Goal: Complete application form

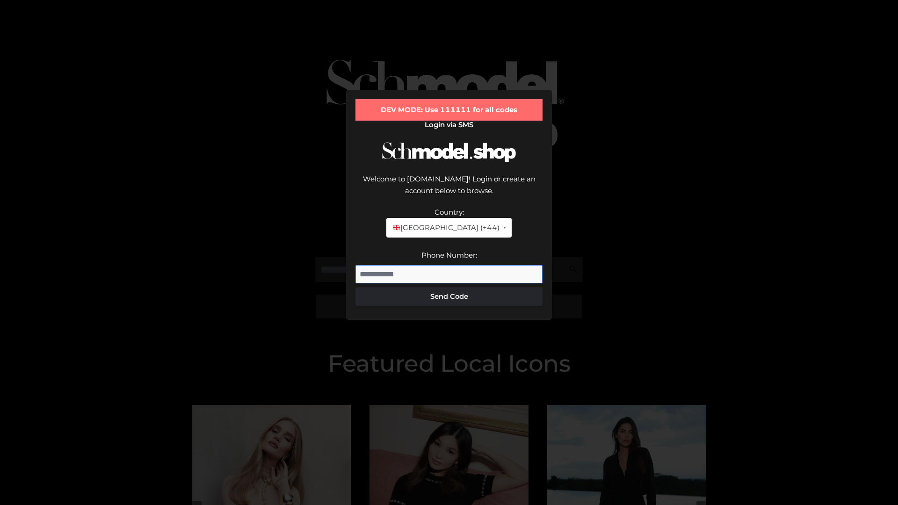
click at [449, 265] on input "Phone Number:" at bounding box center [449, 274] width 187 height 19
type input "**********"
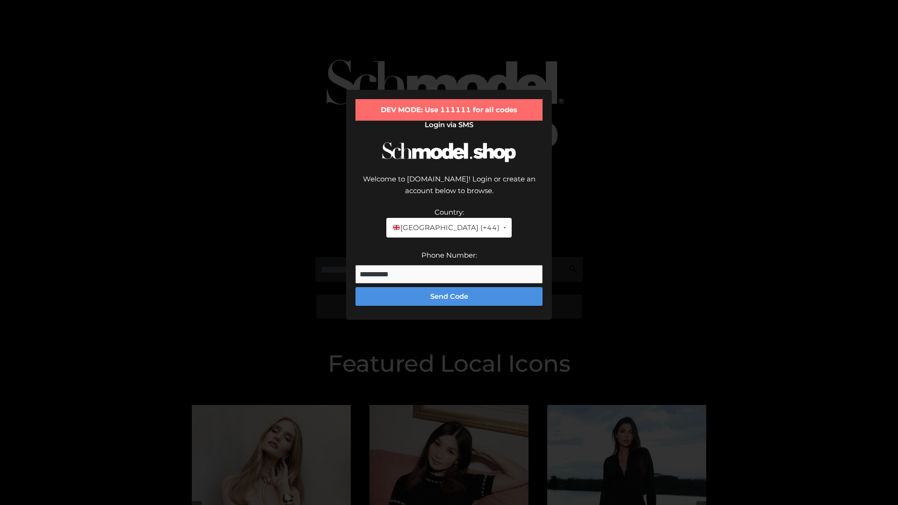
click at [449, 287] on button "Send Code" at bounding box center [449, 296] width 187 height 19
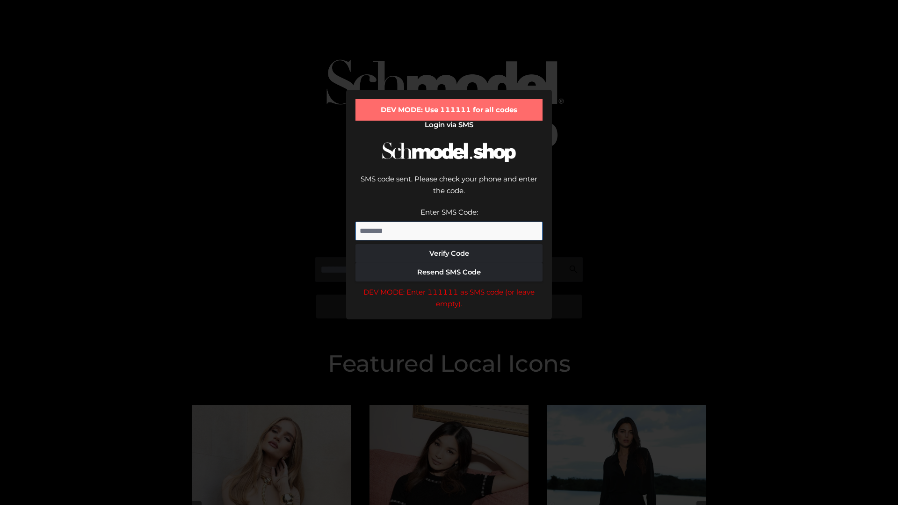
click at [449, 222] on input "Enter SMS Code:" at bounding box center [449, 231] width 187 height 19
type input "******"
click at [449, 244] on button "Verify Code" at bounding box center [449, 253] width 187 height 19
click at [449, 286] on div "DEV MODE: Enter 111111 as SMS code (or leave empty)." at bounding box center [449, 298] width 187 height 24
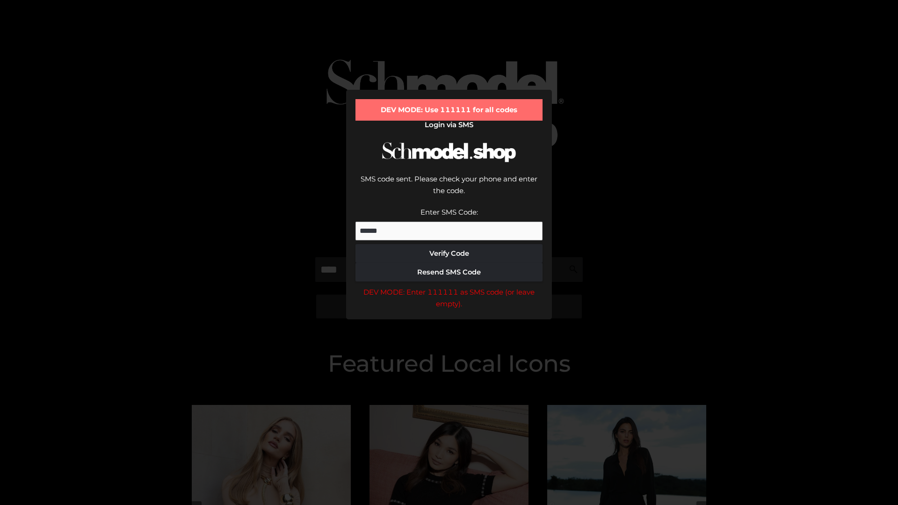
click at [449, 286] on div "DEV MODE: Enter 111111 as SMS code (or leave empty)." at bounding box center [449, 298] width 187 height 24
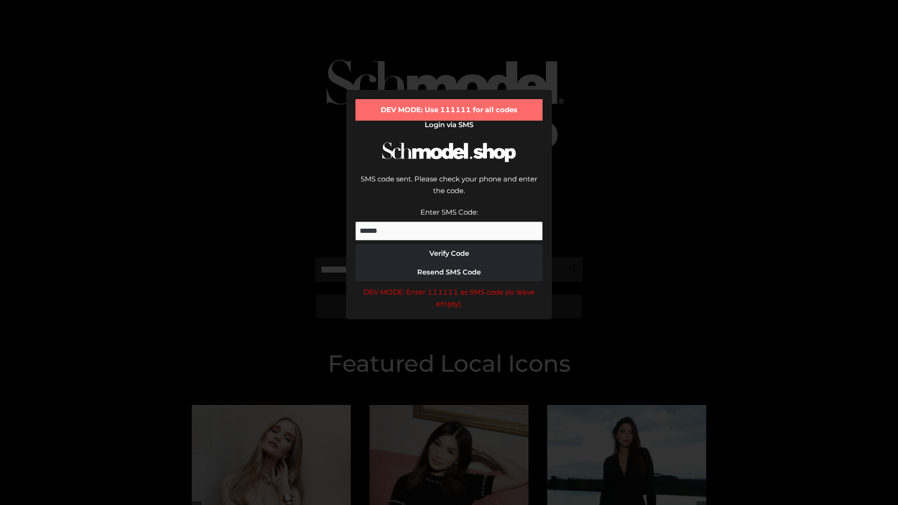
click at [449, 286] on div "DEV MODE: Enter 111111 as SMS code (or leave empty)." at bounding box center [449, 298] width 187 height 24
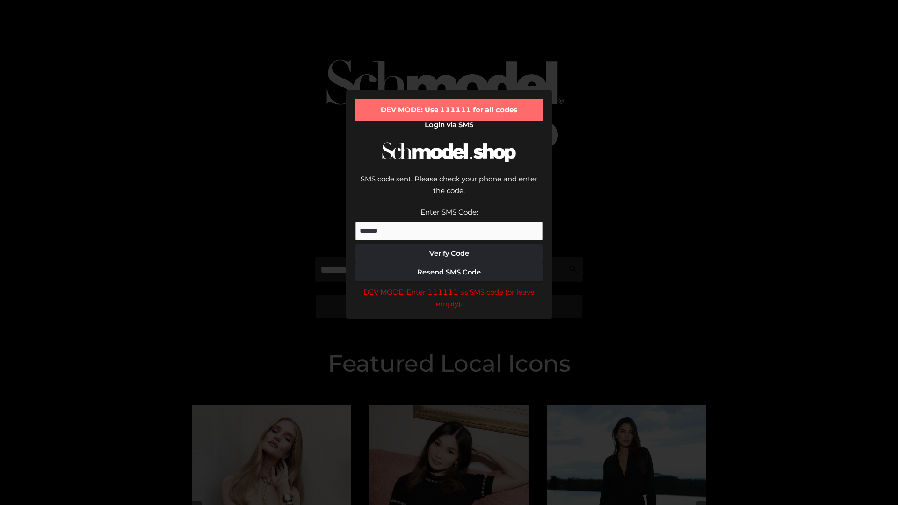
click at [449, 286] on div "DEV MODE: Enter 111111 as SMS code (or leave empty)." at bounding box center [449, 298] width 187 height 24
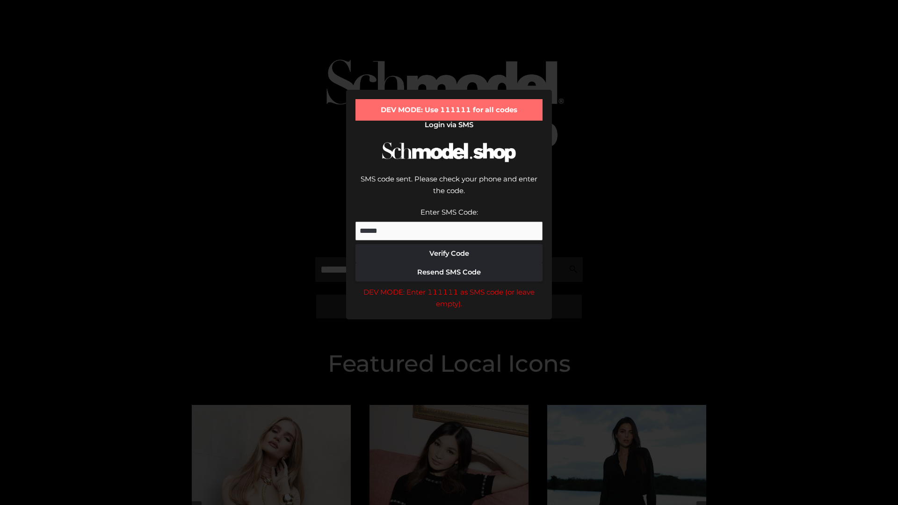
click at [449, 286] on div "DEV MODE: Enter 111111 as SMS code (or leave empty)." at bounding box center [449, 298] width 187 height 24
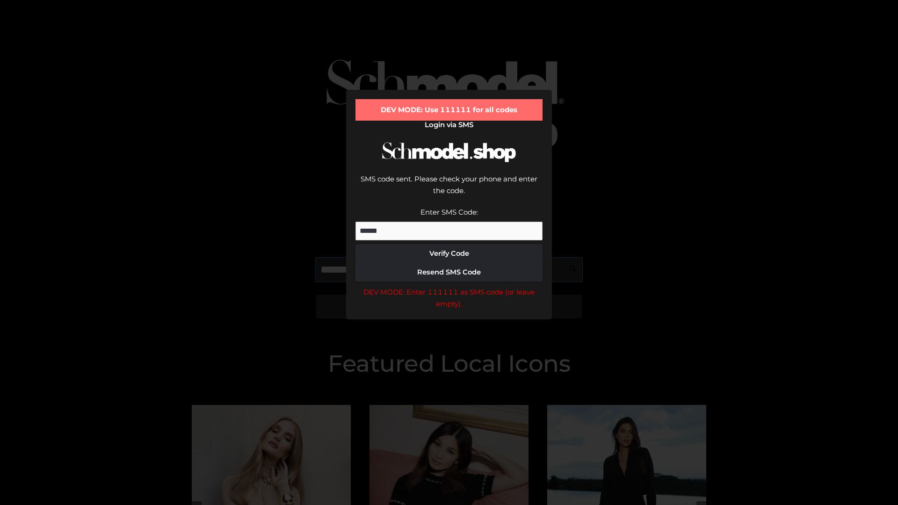
scroll to position [0, 0]
click at [449, 286] on div "DEV MODE: Enter 111111 as SMS code (or leave empty)." at bounding box center [449, 298] width 187 height 24
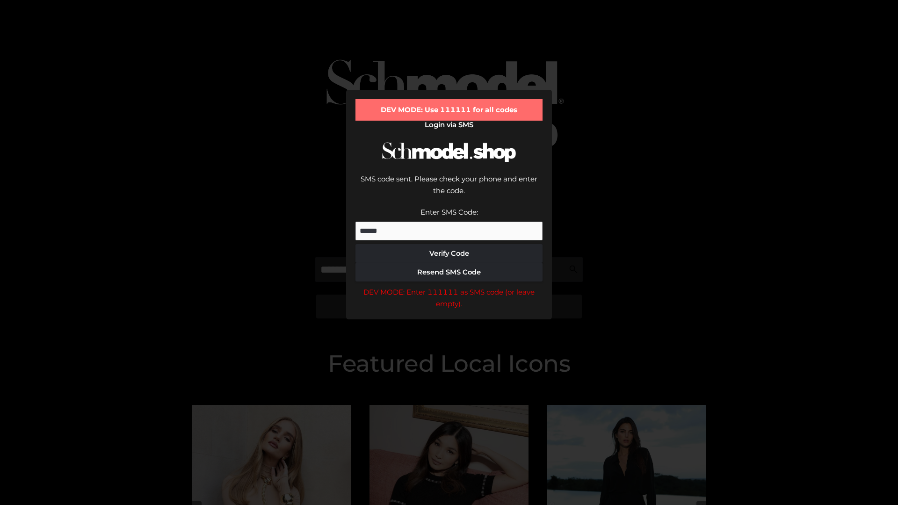
click at [449, 286] on div "DEV MODE: Enter 111111 as SMS code (or leave empty)." at bounding box center [449, 298] width 187 height 24
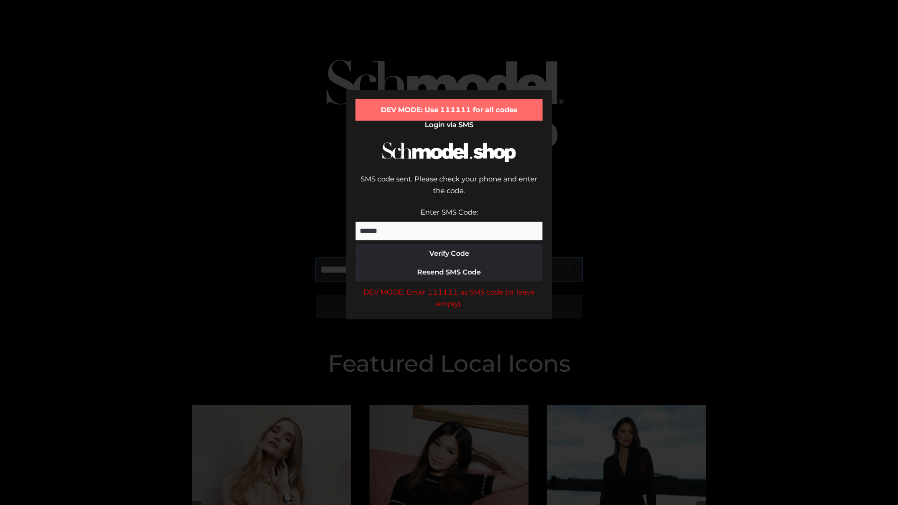
scroll to position [0, 57]
click at [449, 286] on div "DEV MODE: Enter 111111 as SMS code (or leave empty)." at bounding box center [449, 298] width 187 height 24
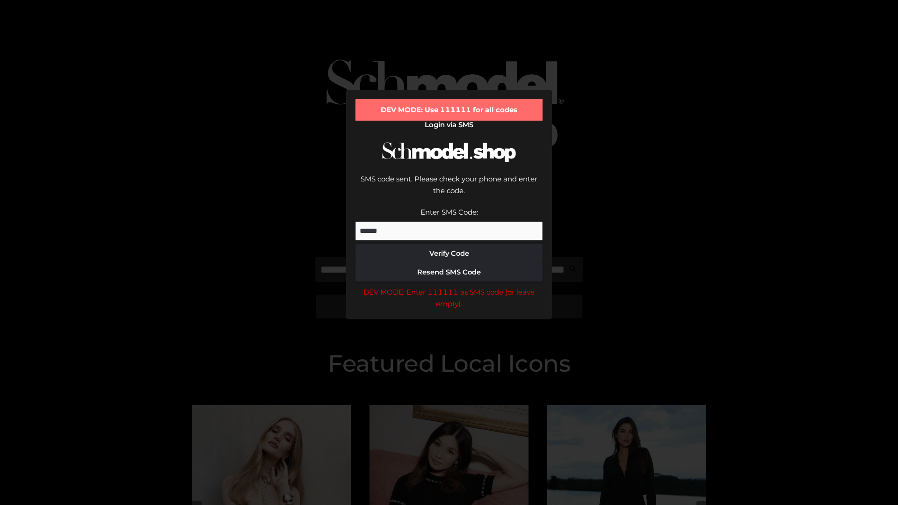
click at [449, 286] on div "DEV MODE: Enter 111111 as SMS code (or leave empty)." at bounding box center [449, 298] width 187 height 24
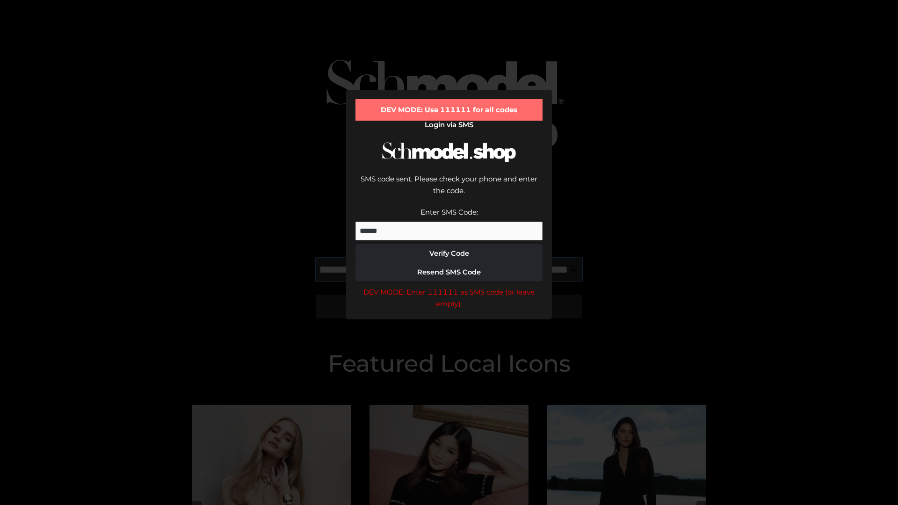
scroll to position [0, 116]
click at [449, 286] on div "DEV MODE: Enter 111111 as SMS code (or leave empty)." at bounding box center [449, 298] width 187 height 24
type input "**********"
